Goal: Use online tool/utility: Use online tool/utility

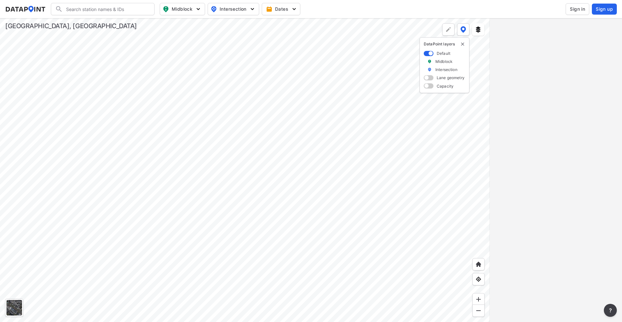
click at [436, 233] on div at bounding box center [245, 169] width 490 height 303
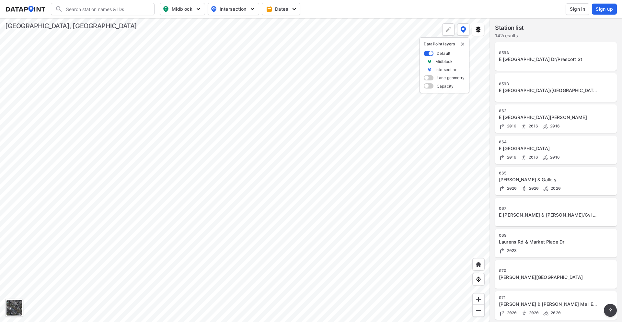
click at [369, 190] on div at bounding box center [245, 169] width 490 height 303
click at [358, 139] on div at bounding box center [245, 169] width 490 height 303
click at [378, 195] on div at bounding box center [245, 169] width 490 height 303
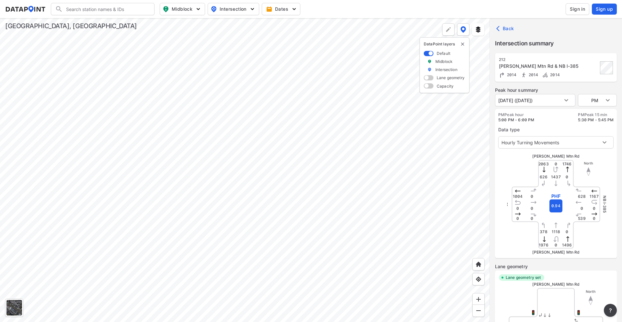
type input "4141"
click at [593, 101] on body "Search Please enter a search term. Midblock Intersection Dates Sign in Sign up …" at bounding box center [311, 161] width 622 height 322
click at [597, 76] on li "AM" at bounding box center [597, 75] width 39 height 12
type input "AM"
click at [539, 101] on body "Search Please enter a search term. Midblock Intersection Dates Sign in Sign up …" at bounding box center [311, 161] width 622 height 322
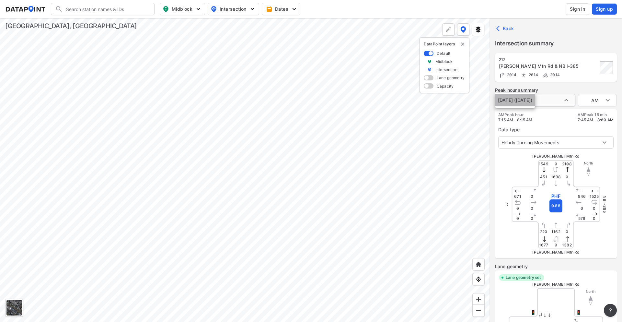
click at [535, 101] on li "[DATE] ([DATE])" at bounding box center [515, 100] width 40 height 12
click at [567, 98] on body "Search Please enter a search term. Midblock Intersection Dates Sign in Sign up …" at bounding box center [311, 161] width 622 height 322
click at [567, 98] on div at bounding box center [311, 161] width 622 height 322
click at [395, 170] on div at bounding box center [245, 169] width 490 height 303
type input "2296"
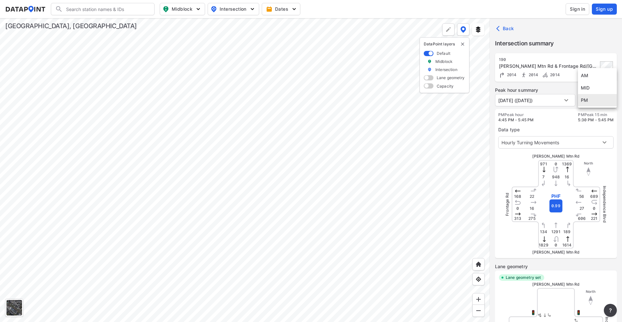
click at [592, 94] on body "Search Please enter a search term. Midblock Intersection Dates Sign in Sign up …" at bounding box center [311, 161] width 622 height 322
click at [594, 75] on li "AM" at bounding box center [597, 75] width 39 height 12
type input "AM"
click at [558, 101] on body "Search Please enter a search term. Midblock Intersection Dates Sign in Sign up …" at bounding box center [311, 161] width 622 height 322
click at [558, 101] on div at bounding box center [311, 161] width 622 height 322
